Goal: Task Accomplishment & Management: Use online tool/utility

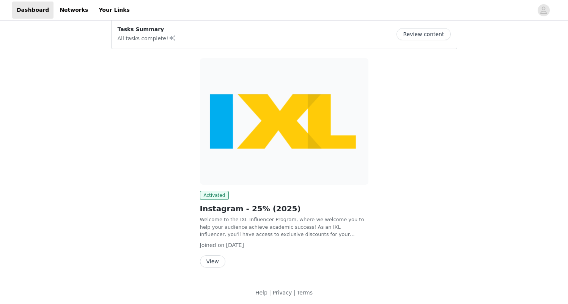
scroll to position [11, 0]
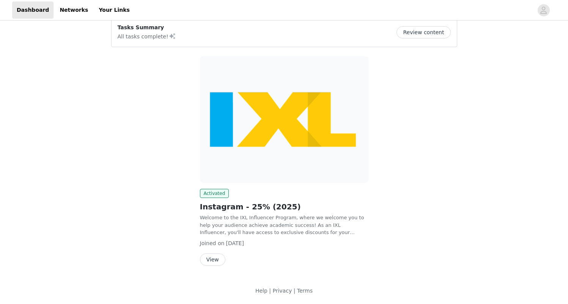
click at [214, 262] on button "View" at bounding box center [212, 259] width 25 height 12
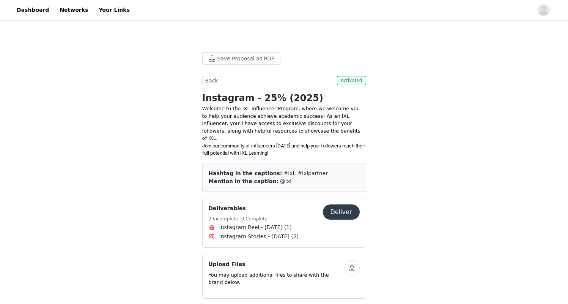
scroll to position [166, 0]
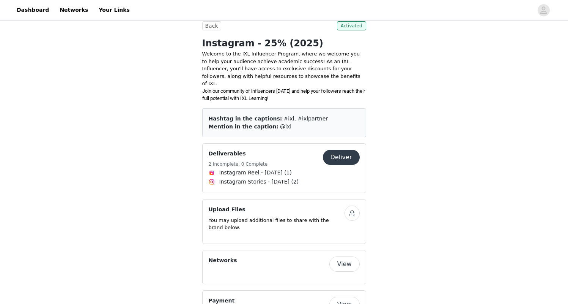
click at [358, 150] on button "Deliver" at bounding box center [341, 157] width 37 height 15
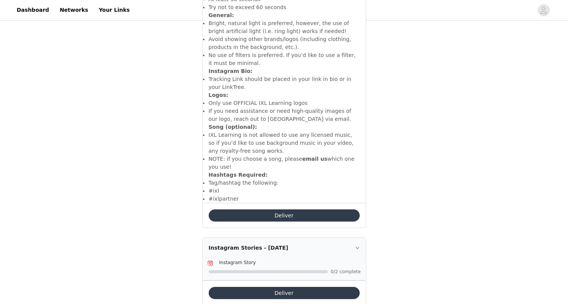
scroll to position [304, 0]
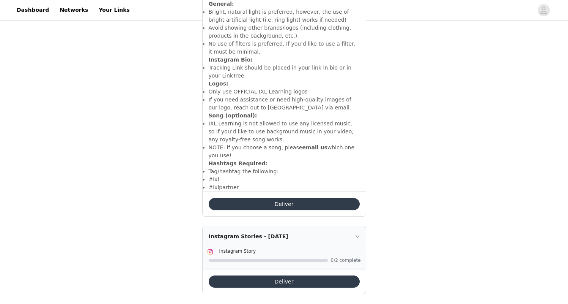
click at [258, 198] on button "Deliver" at bounding box center [284, 204] width 151 height 12
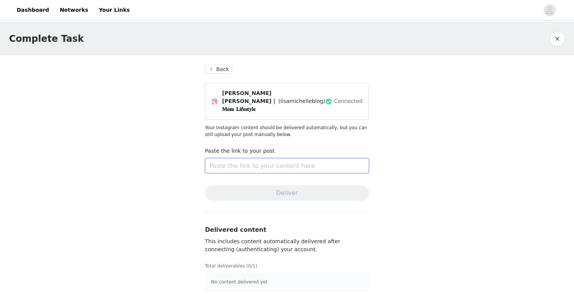
click at [302, 159] on input "text" at bounding box center [287, 165] width 164 height 15
paste input "[URL][DOMAIN_NAME]"
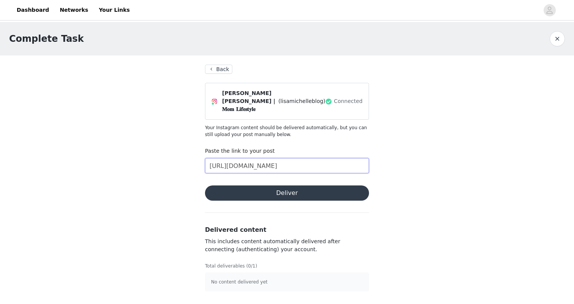
type input "[URL][DOMAIN_NAME]"
click at [293, 187] on button "Deliver" at bounding box center [287, 192] width 164 height 15
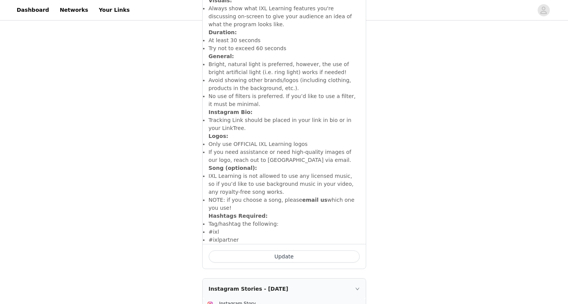
scroll to position [304, 0]
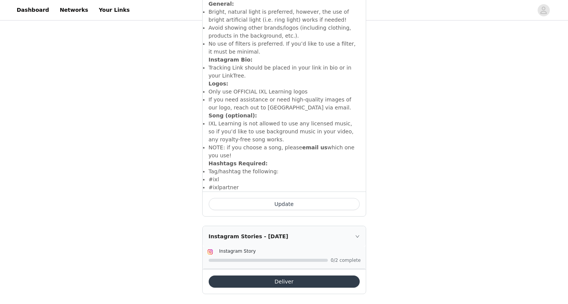
click at [306, 278] on button "Deliver" at bounding box center [284, 281] width 151 height 12
